Goal: Communication & Community: Connect with others

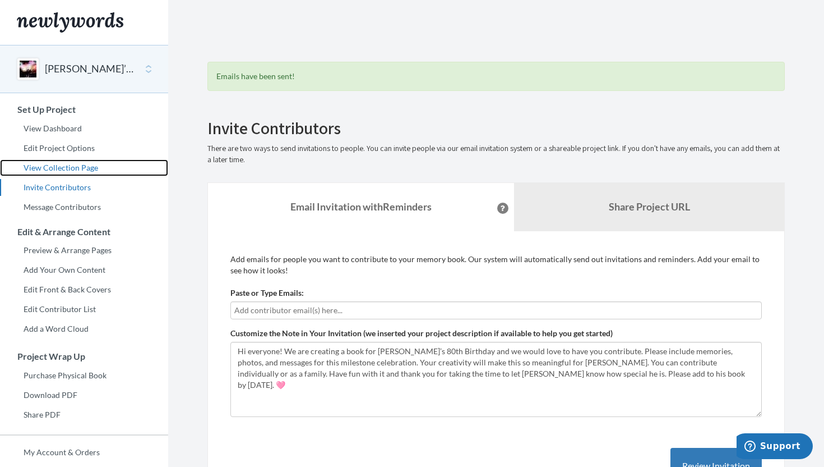
click at [58, 168] on link "View Collection Page" at bounding box center [84, 167] width 168 height 17
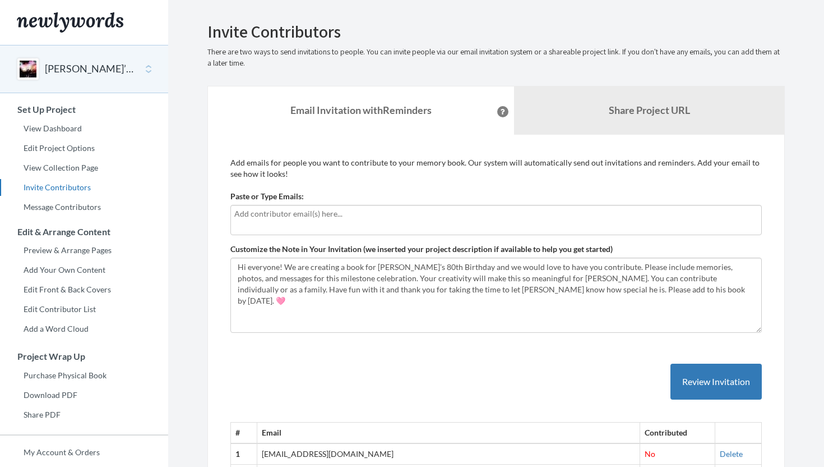
click at [247, 211] on input "text" at bounding box center [496, 213] width 524 height 12
type input "[EMAIL_ADDRESS][DOMAIN_NAME]"
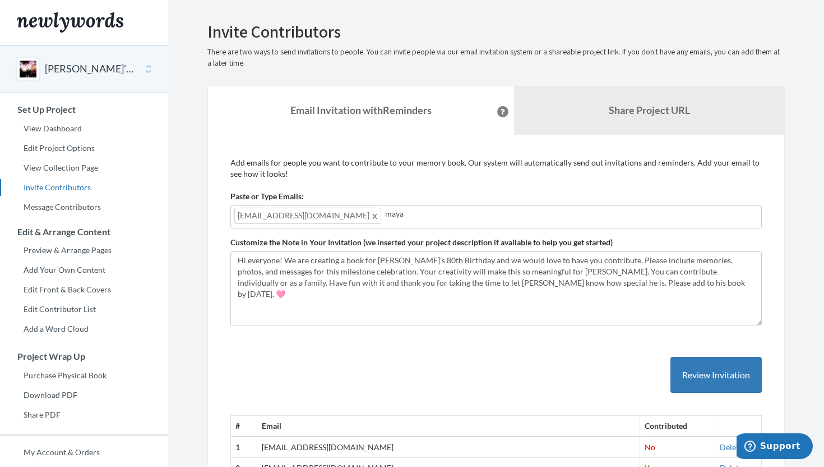
type input "[EMAIL_ADDRESS][DOMAIN_NAME]"
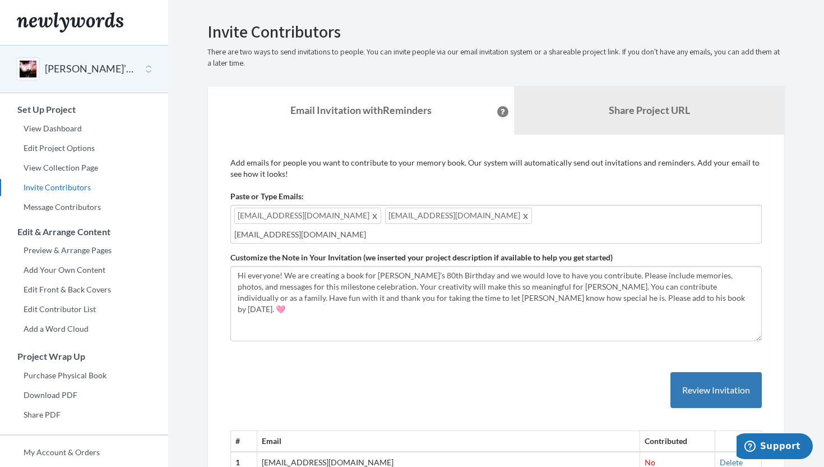
type input "[EMAIL_ADDRESS][DOMAIN_NAME]"
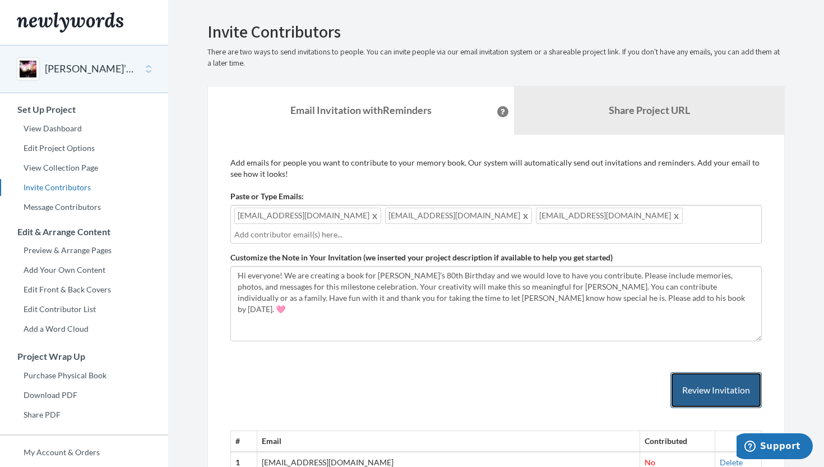
click at [689, 390] on button "Review Invitation" at bounding box center [716, 390] width 91 height 36
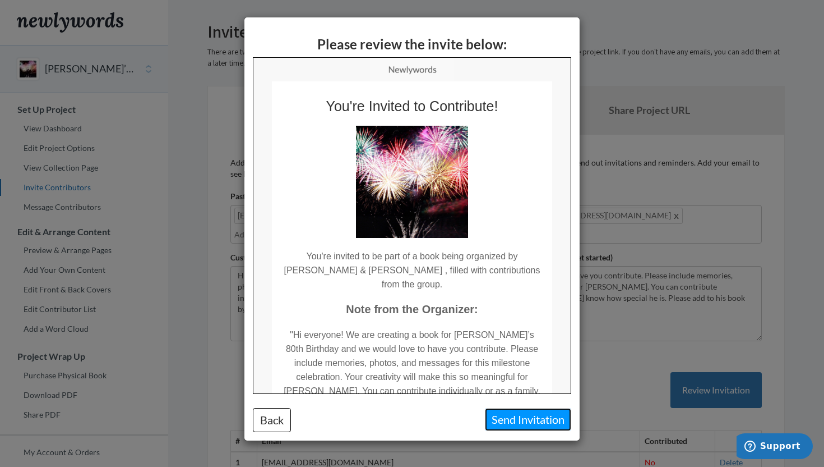
click at [529, 420] on button "Send Invitation" at bounding box center [528, 419] width 86 height 23
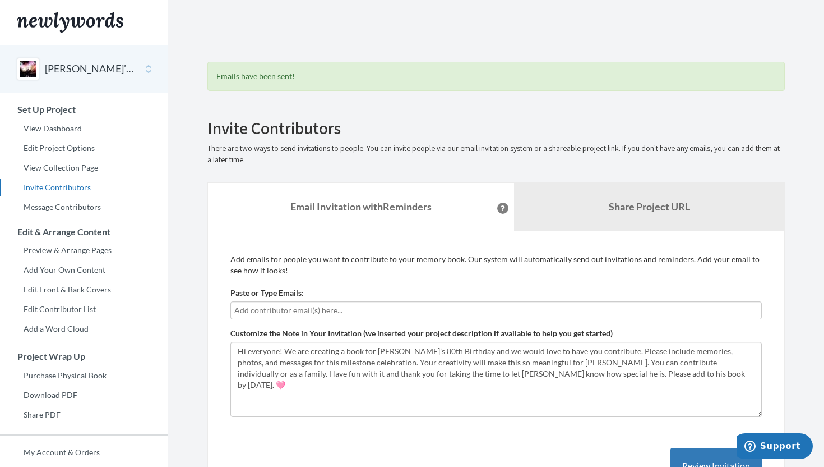
scroll to position [17, 0]
